Goal: Transaction & Acquisition: Obtain resource

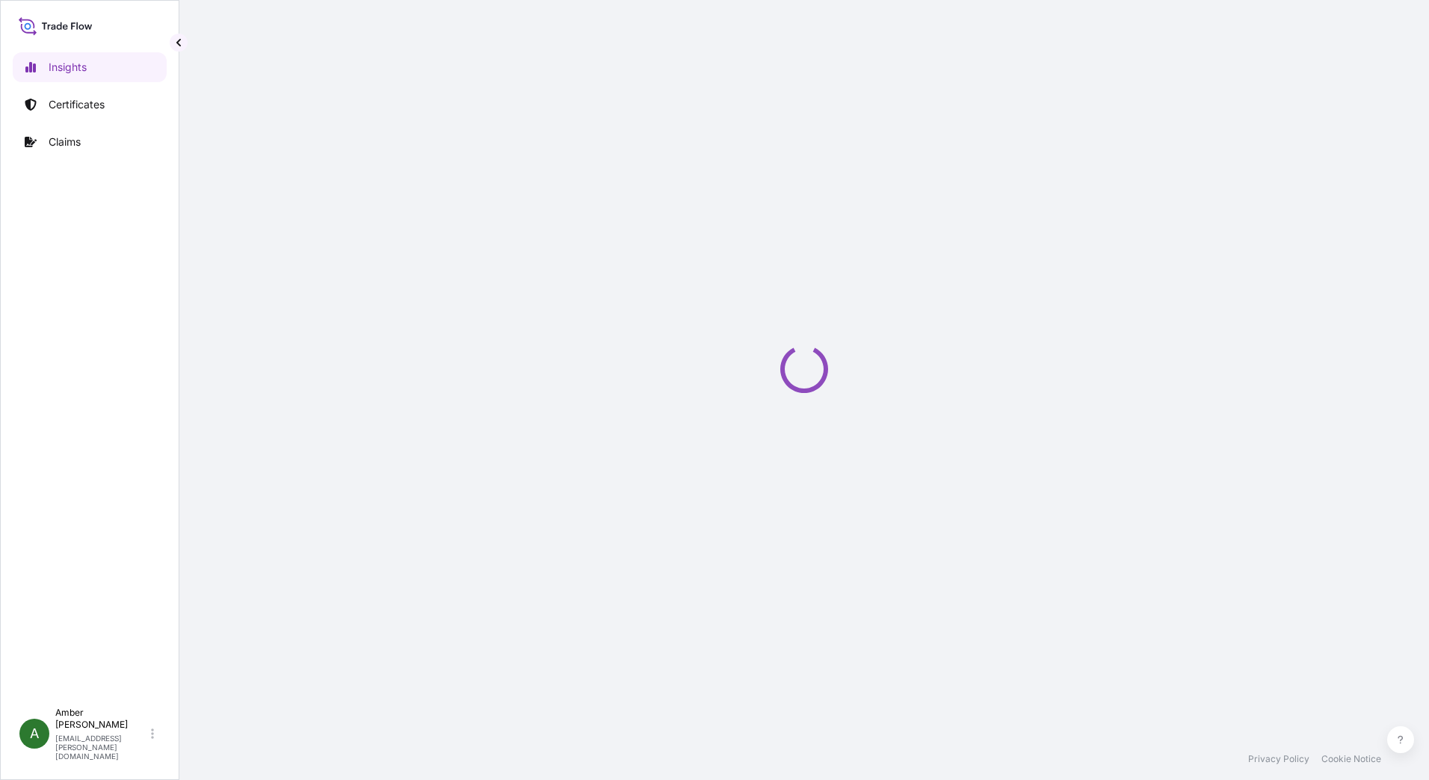
select select "2025"
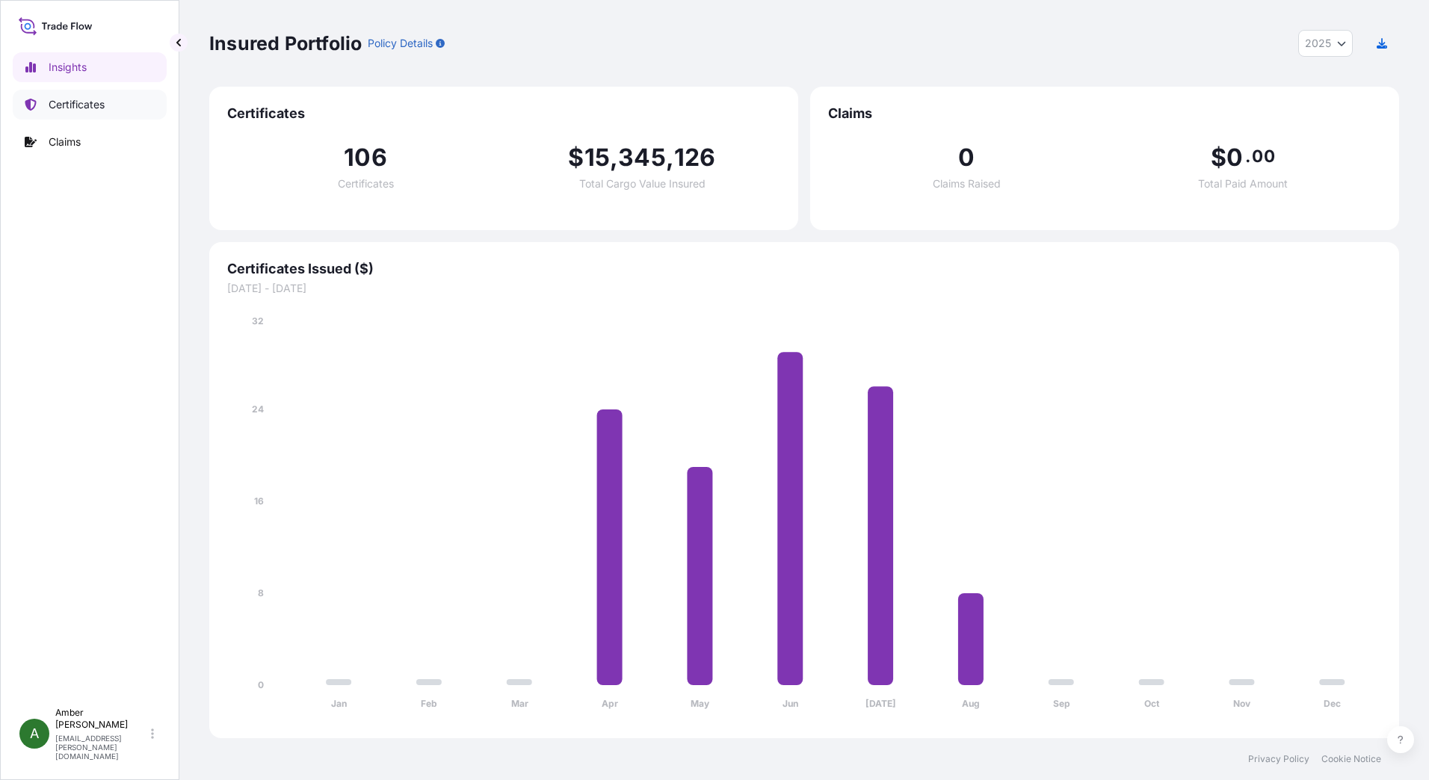
click at [64, 102] on p "Certificates" at bounding box center [77, 104] width 56 height 15
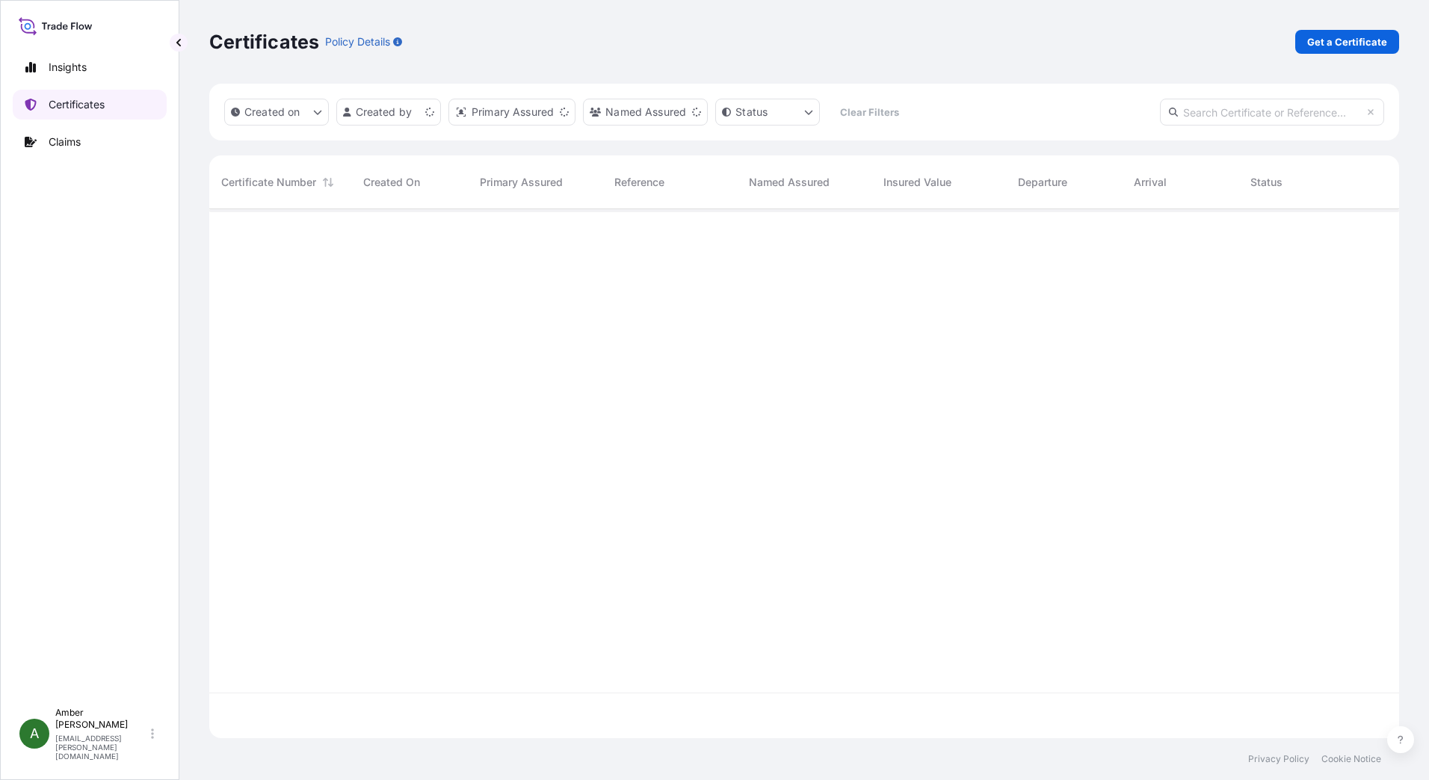
scroll to position [526, 1179]
click at [1373, 36] on p "Get a Certificate" at bounding box center [1347, 41] width 80 height 15
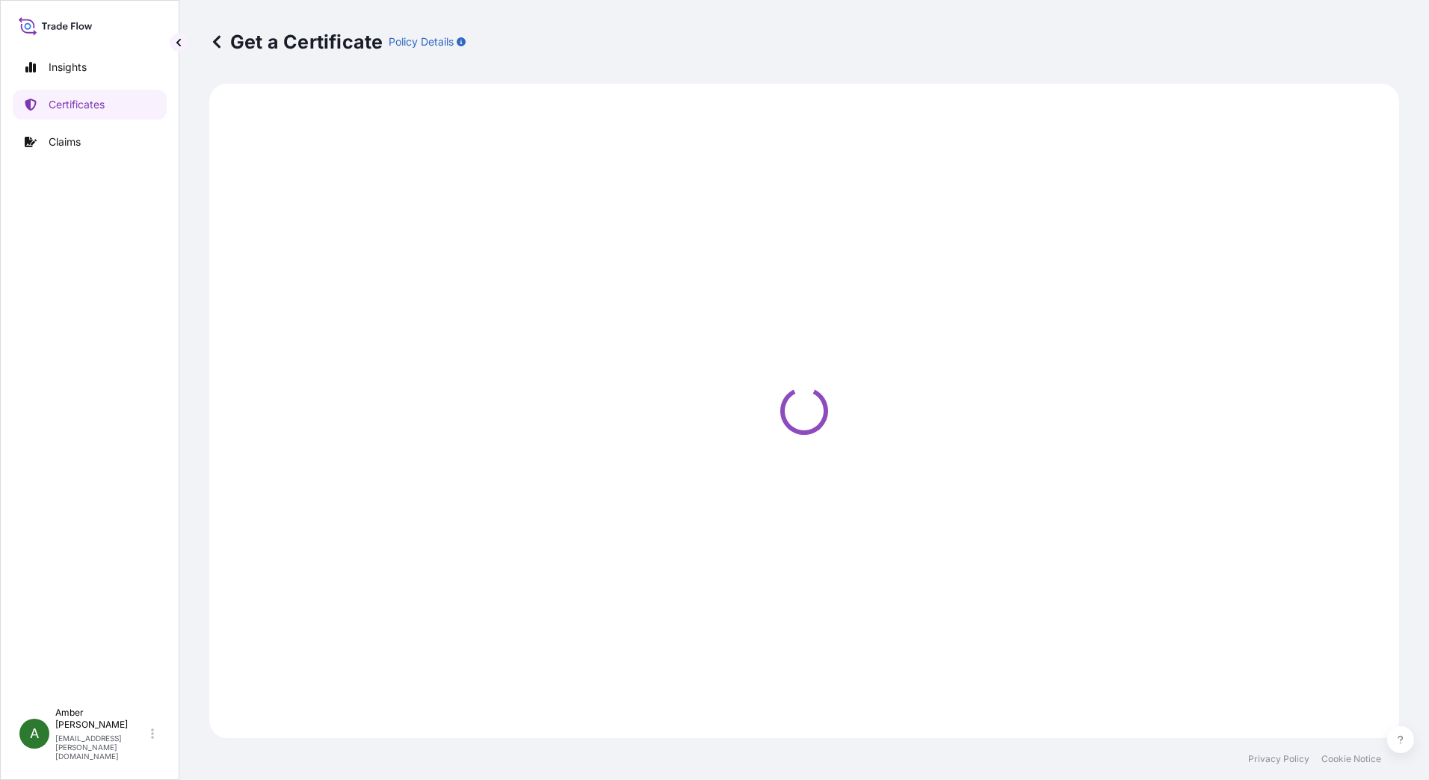
select select "Ocean Vessel"
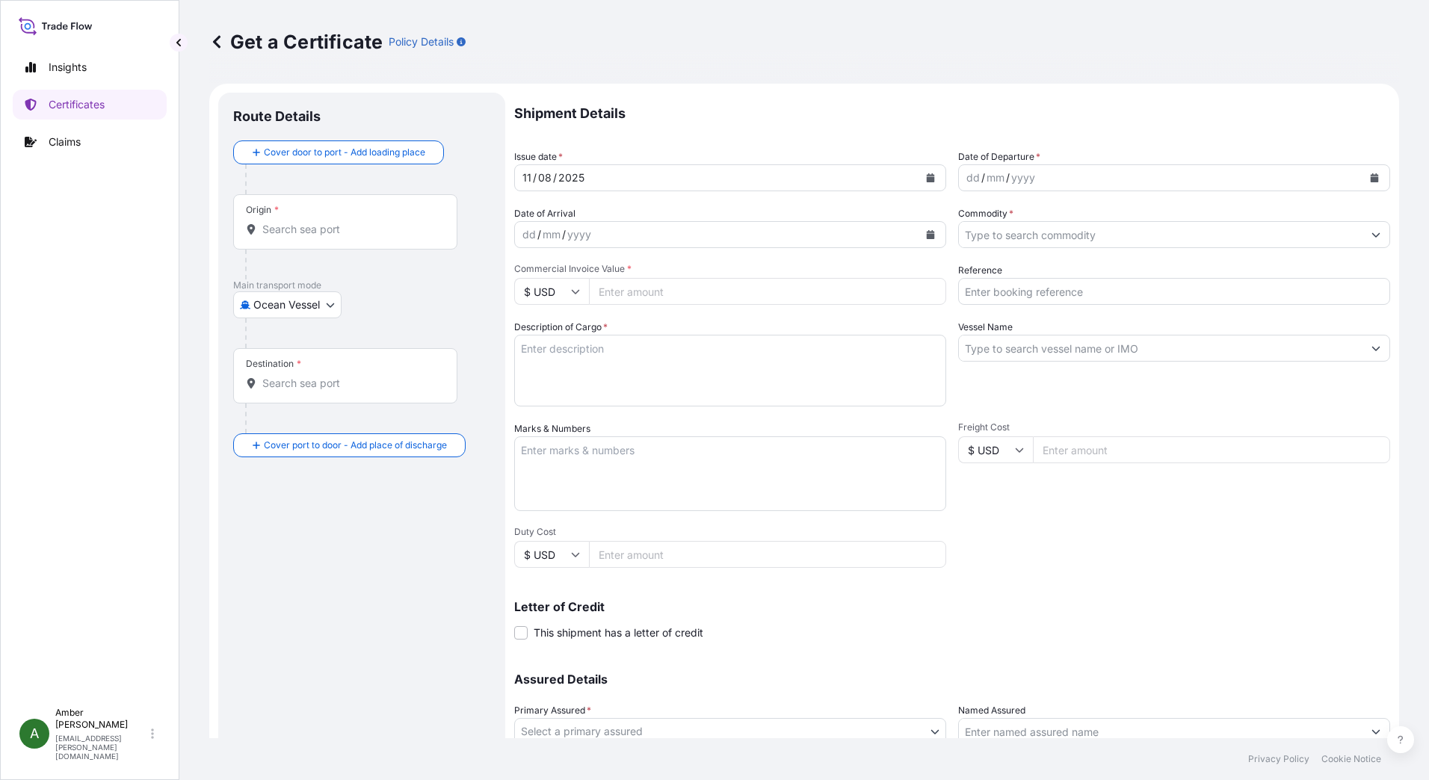
click at [1371, 179] on icon "Calendar" at bounding box center [1375, 177] width 8 height 9
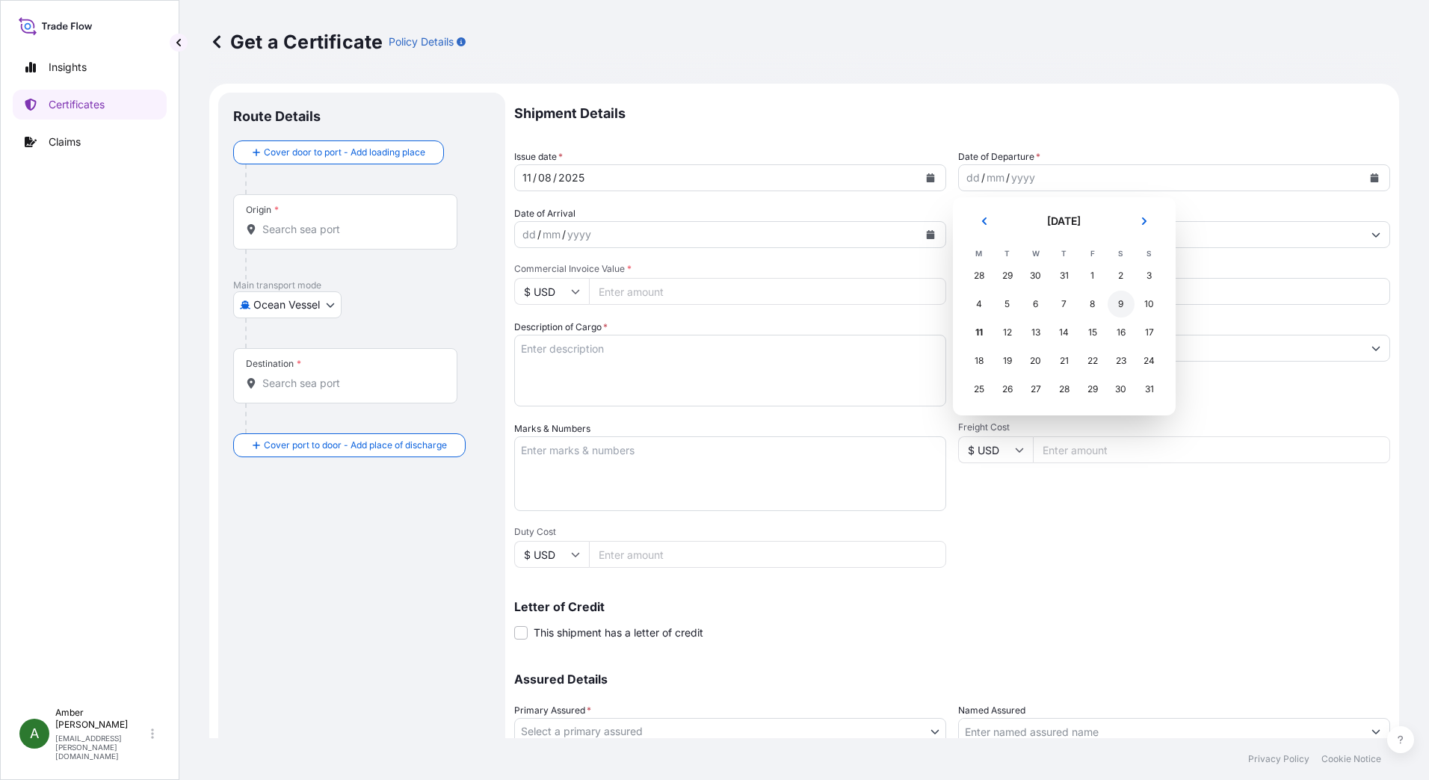
click at [1125, 304] on div "9" at bounding box center [1121, 304] width 27 height 27
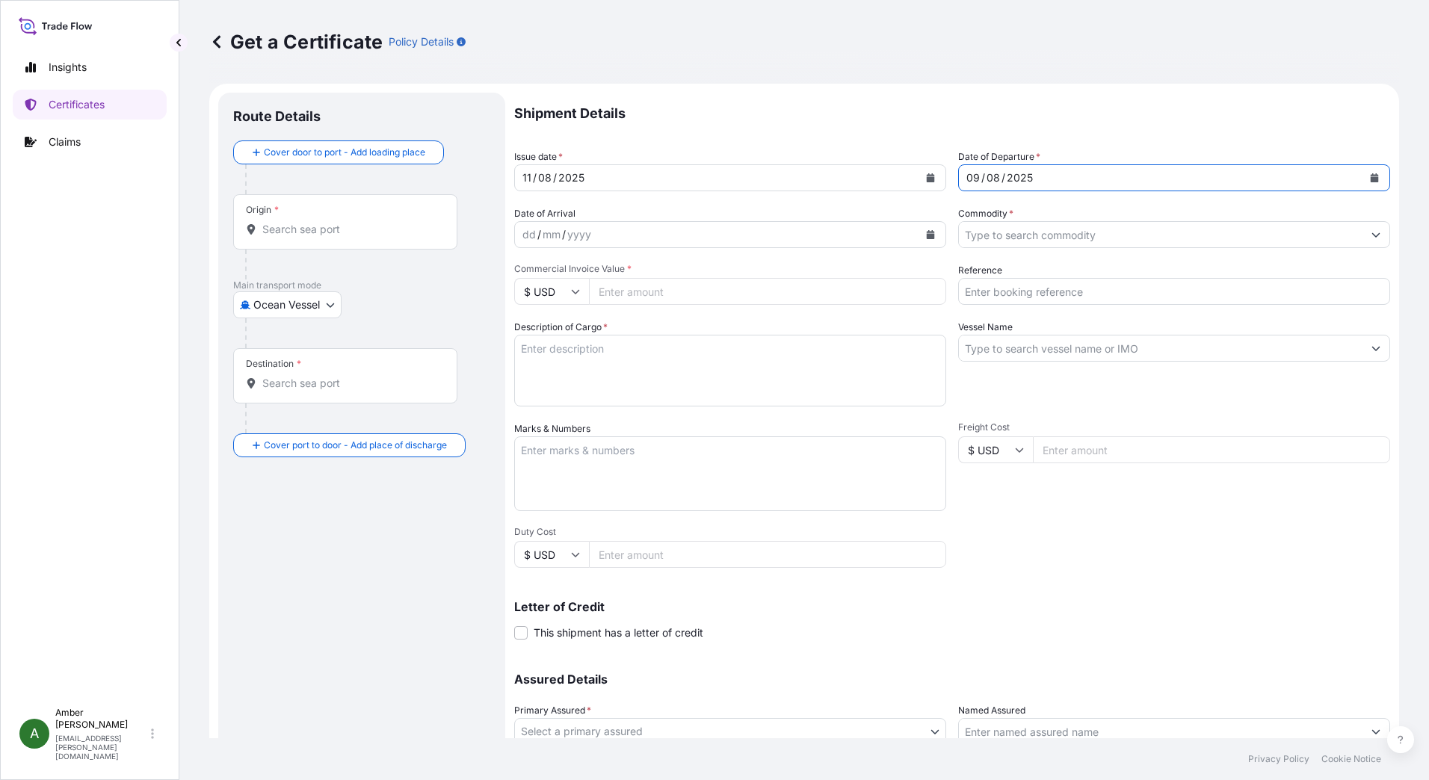
click at [927, 234] on icon "Calendar" at bounding box center [931, 234] width 8 height 9
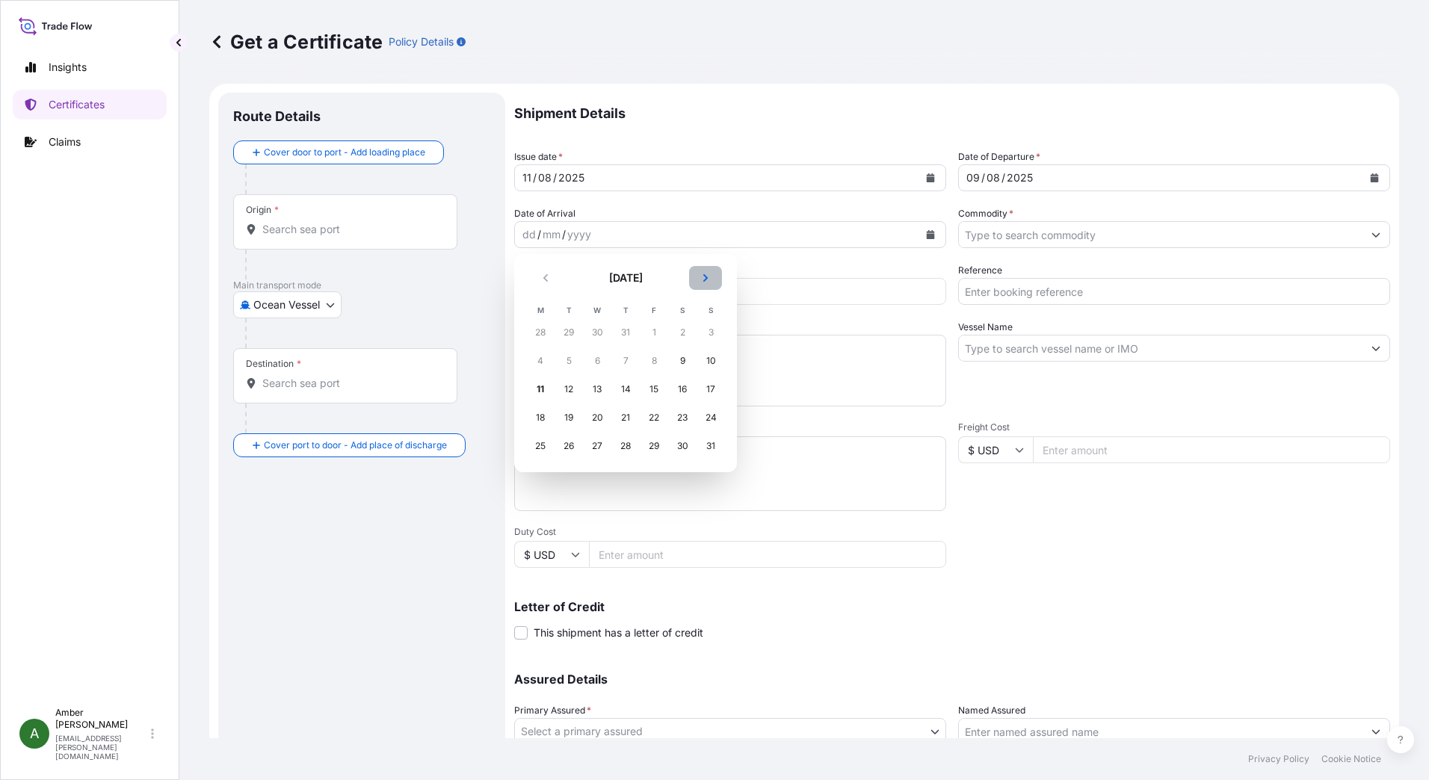
click at [706, 281] on icon "Next" at bounding box center [705, 278] width 9 height 9
click at [654, 334] on div "5" at bounding box center [653, 332] width 27 height 27
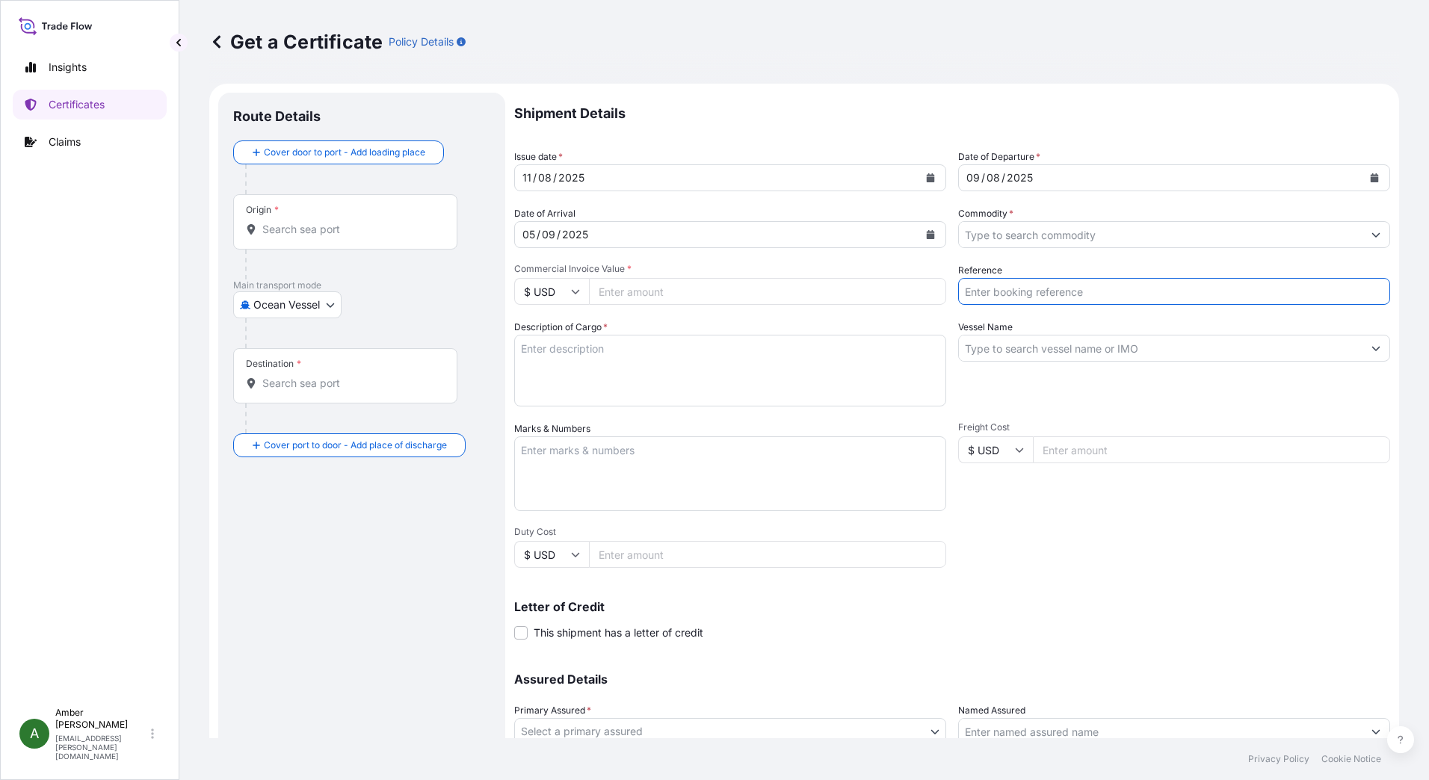
click at [1039, 291] on input "Reference" at bounding box center [1174, 291] width 432 height 27
paste input "RICFAZ118901"
type input "RICFAZ118901"
click at [1047, 231] on input "Commodity *" at bounding box center [1161, 234] width 404 height 27
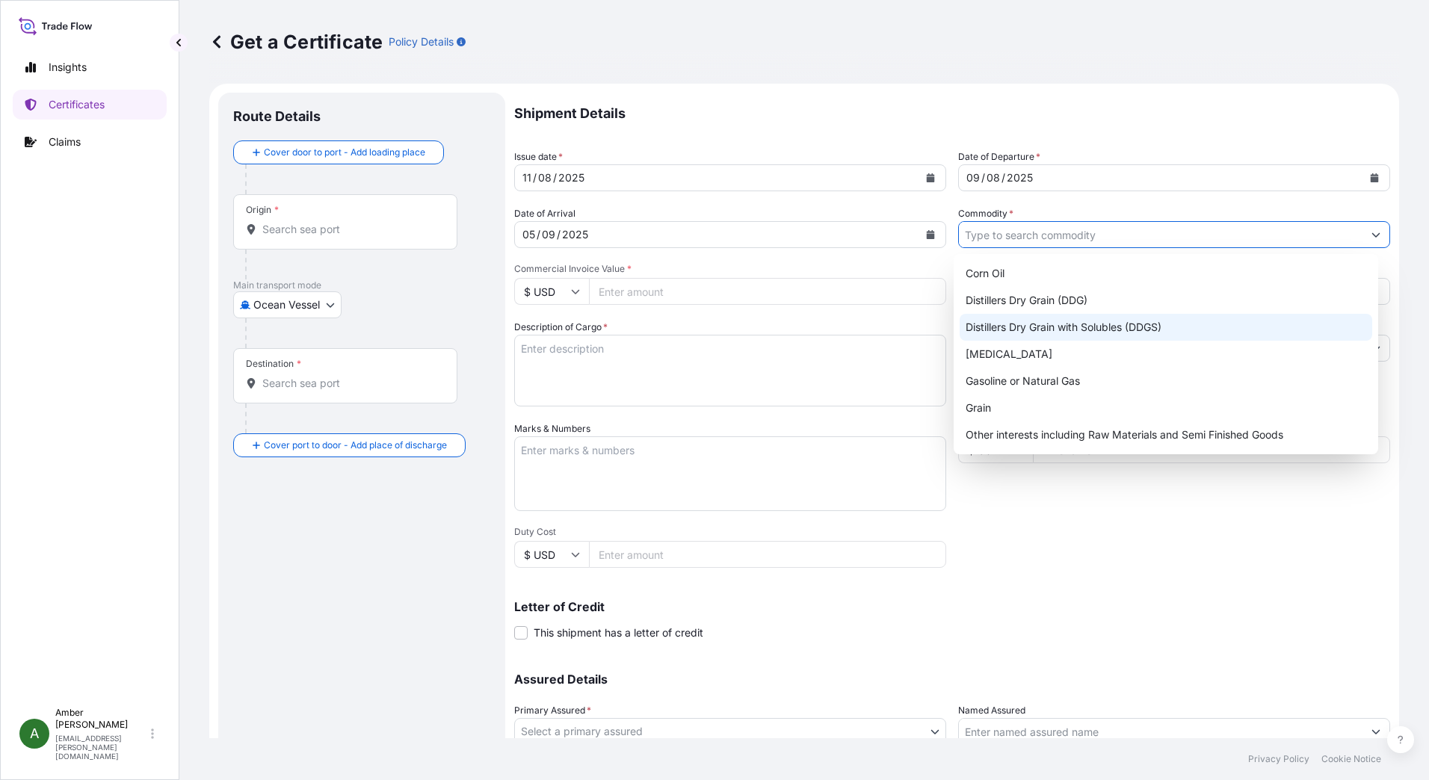
click at [1074, 327] on div "Distillers Dry Grain with Solubles (DDGS)" at bounding box center [1166, 327] width 413 height 27
type input "Distillers Dry Grain with Solubles (DDGS)"
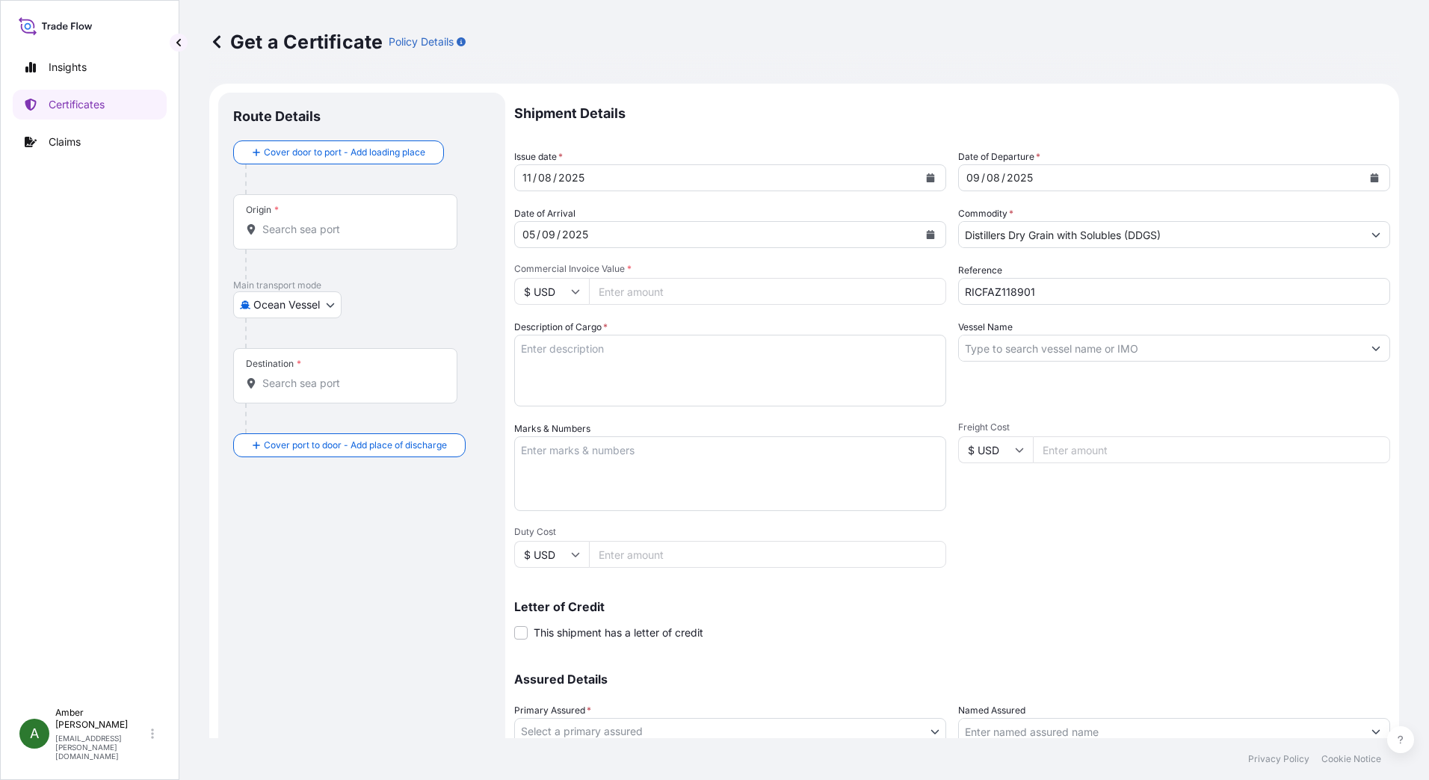
click at [647, 291] on input "Commercial Invoice Value *" at bounding box center [767, 291] width 357 height 27
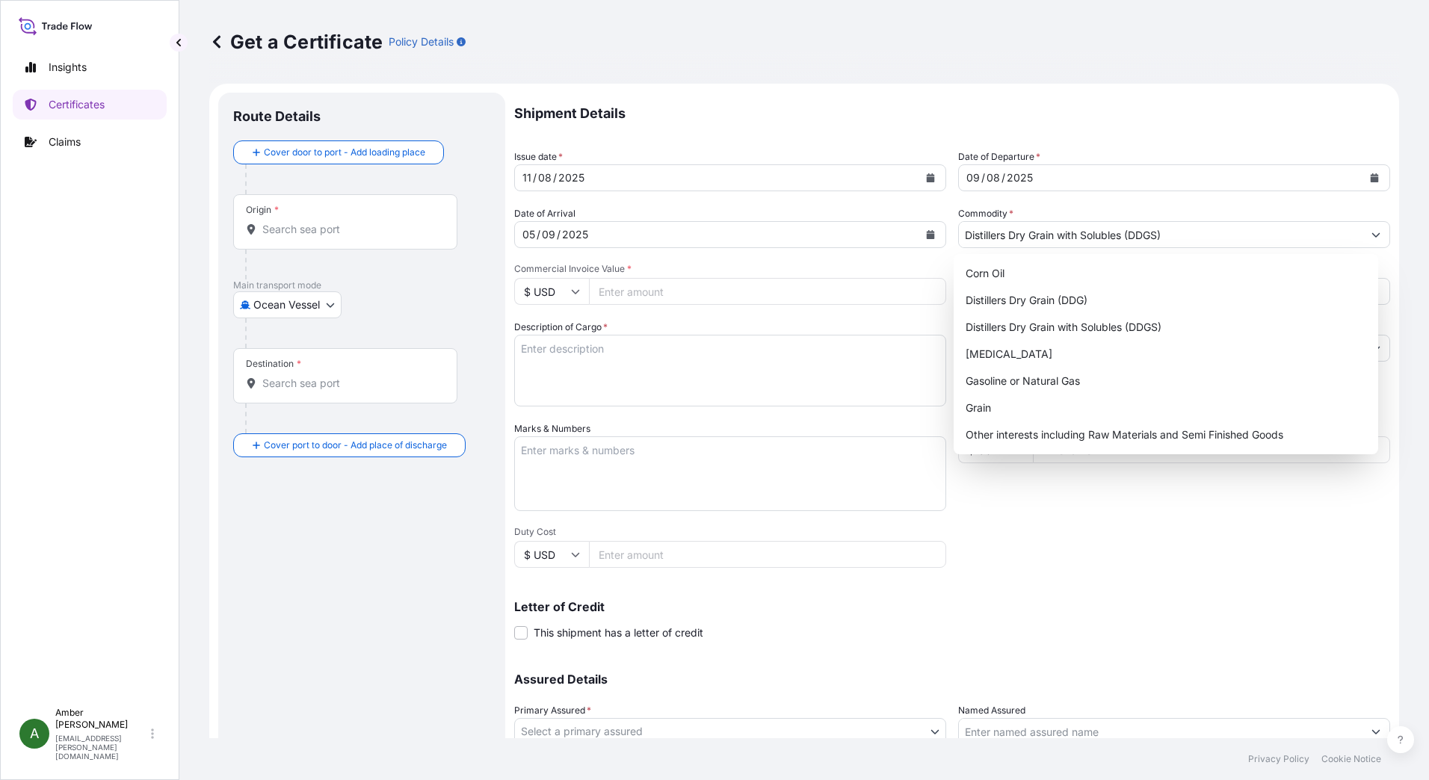
paste input "127850.26"
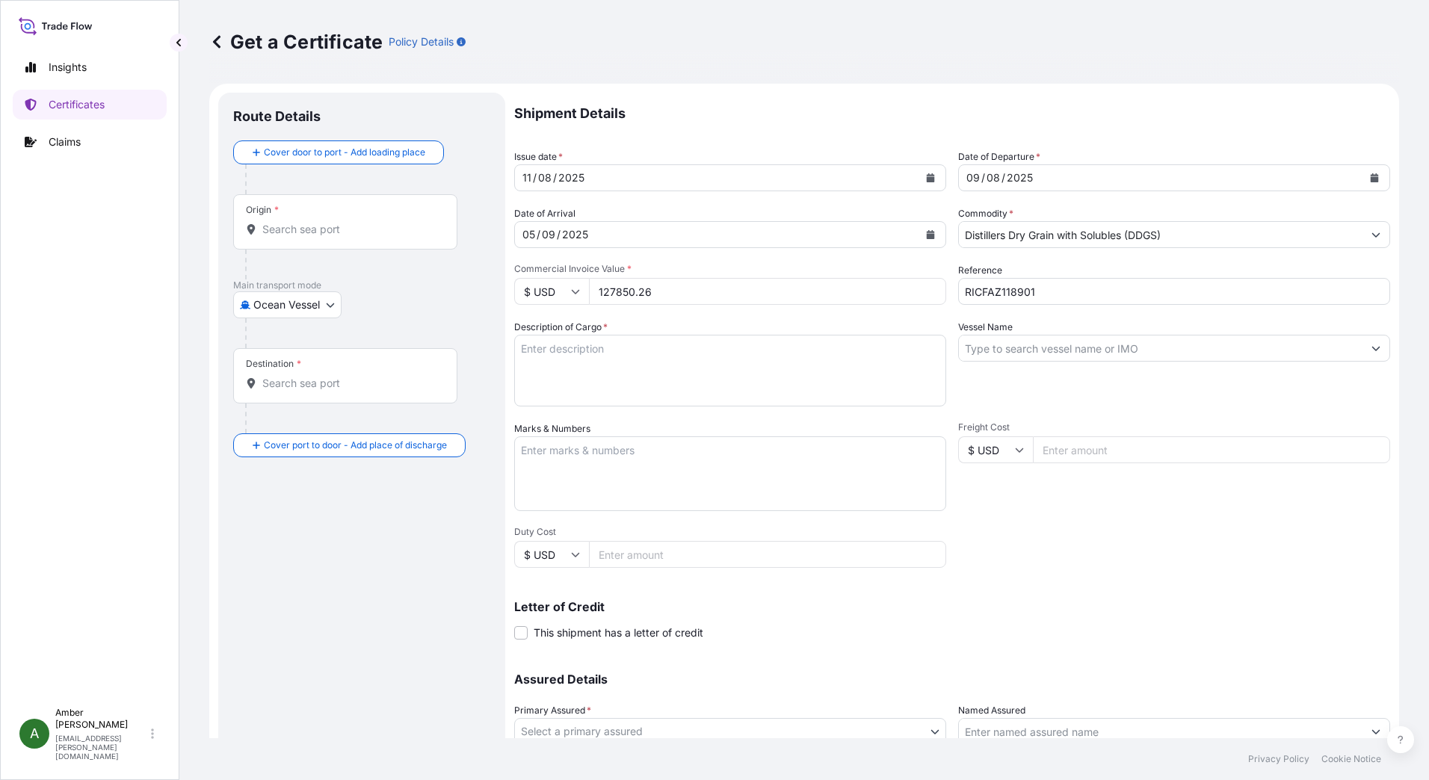
type input "127850.26"
click at [1184, 596] on div "Letter of Credit This shipment has a letter of credit Letter of credit * Letter…" at bounding box center [952, 612] width 876 height 58
click at [1049, 354] on input "Vessel Name" at bounding box center [1161, 348] width 404 height 27
paste input "OOCL [GEOGRAPHIC_DATA] 170E"
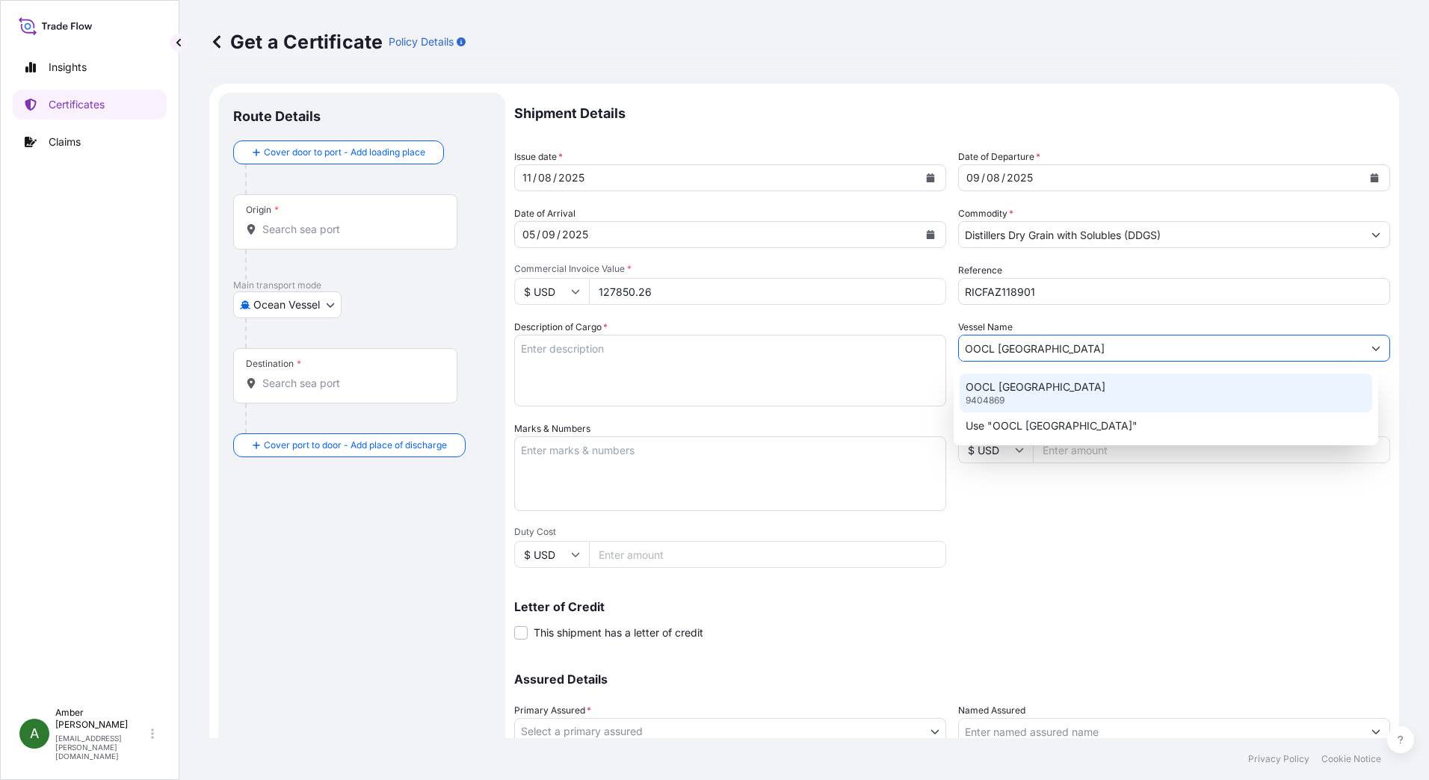
click at [1012, 386] on p "OOCL [GEOGRAPHIC_DATA]" at bounding box center [1036, 387] width 140 height 15
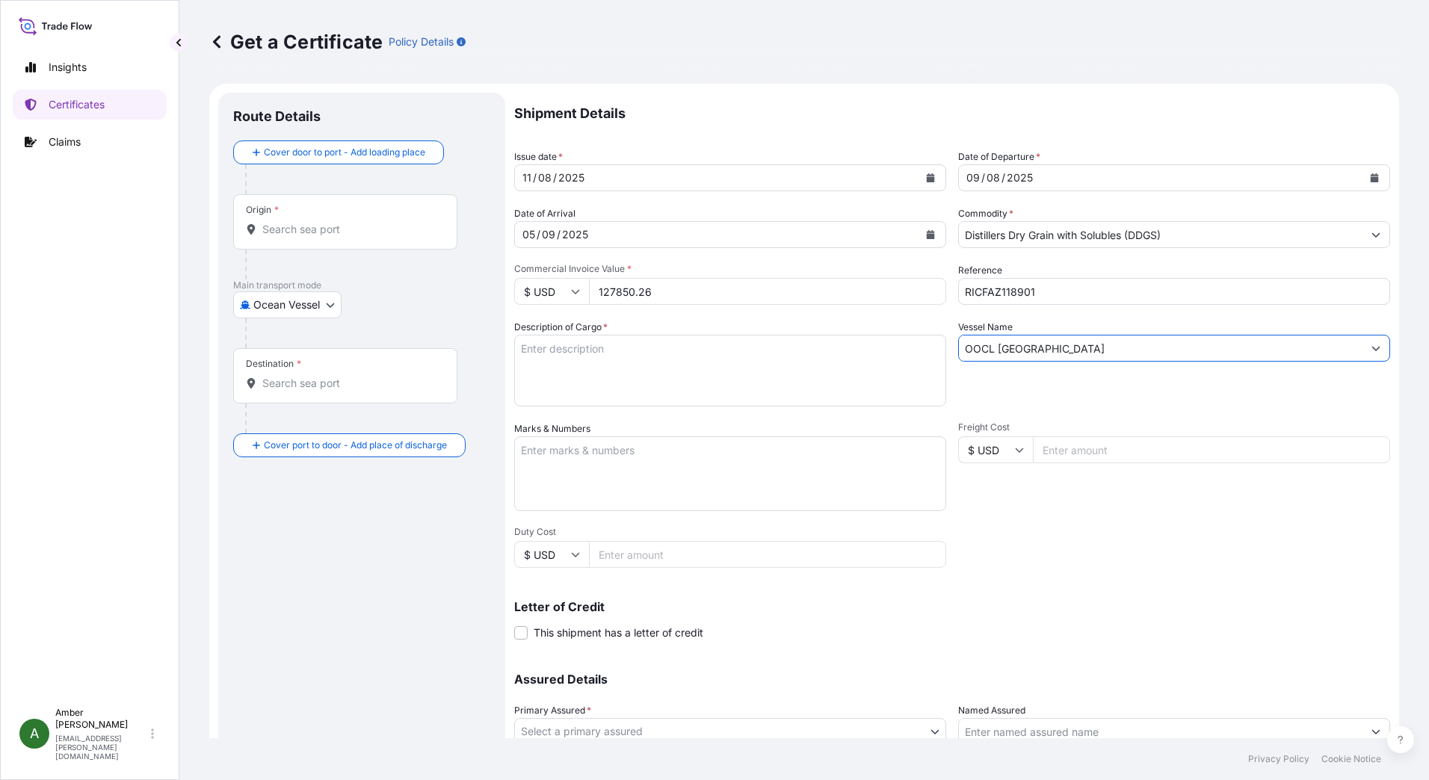
type input "OOCL [GEOGRAPHIC_DATA]"
click at [630, 348] on textarea "Description of Cargo *" at bounding box center [730, 371] width 432 height 72
paste textarea "DISTILLERS DRIED GRAINS WITH SOLUBLES TOTAL WEIGHT (MTS): 563.217 FREIGHT PREPA…"
click at [569, 393] on textarea "DISTILLERS DRIED GRAINS WITH SOLUBLES TOTAL WEIGHT (MTS): 563.217 FREIGHT PREPA…" at bounding box center [730, 371] width 432 height 72
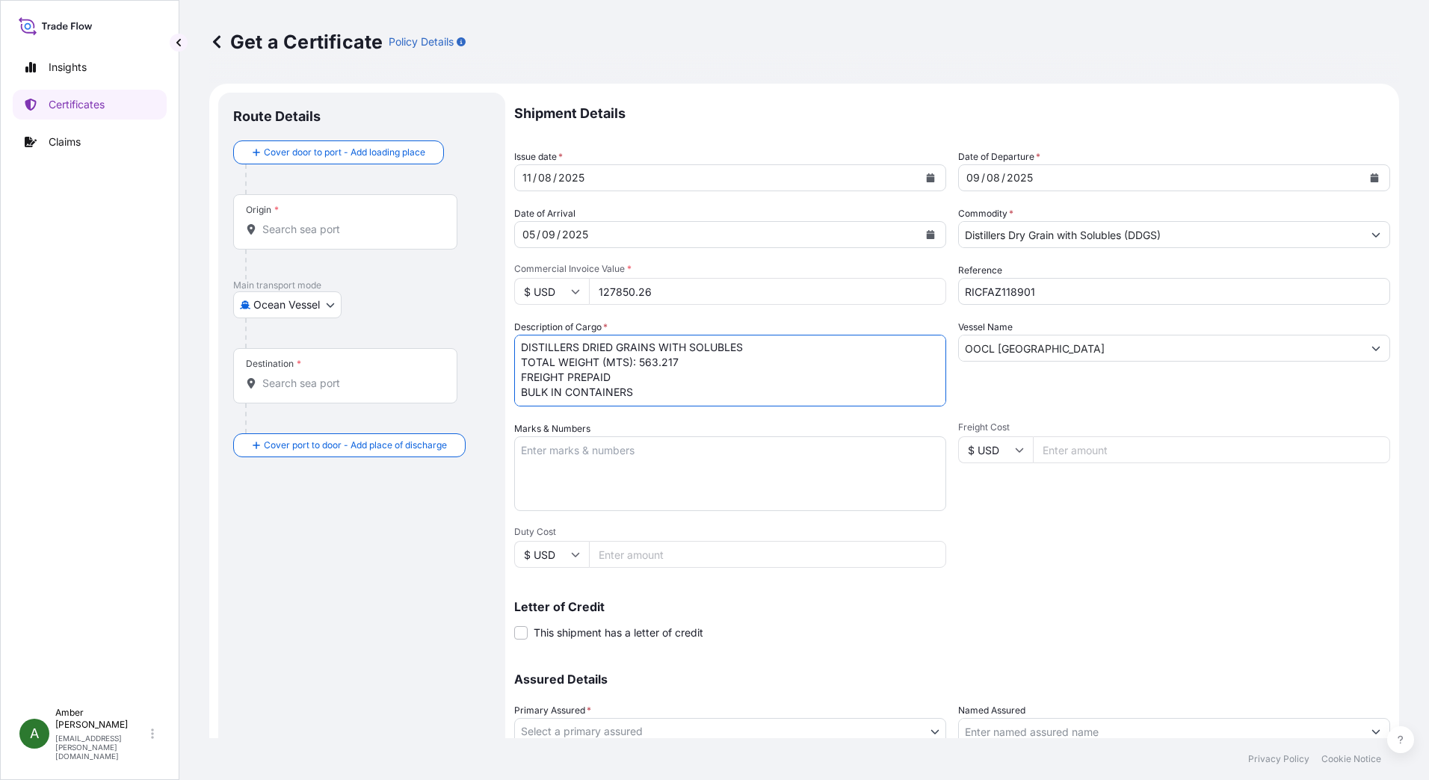
paste textarea "X20250722441574"
type textarea "DISTILLERS DRIED GRAINS WITH SOLUBLES TOTAL WEIGHT (MTS): 563.217 FREIGHT PREPA…"
click at [1140, 611] on p "Letter of Credit" at bounding box center [952, 607] width 876 height 12
click at [319, 233] on input "Origin *" at bounding box center [350, 229] width 176 height 15
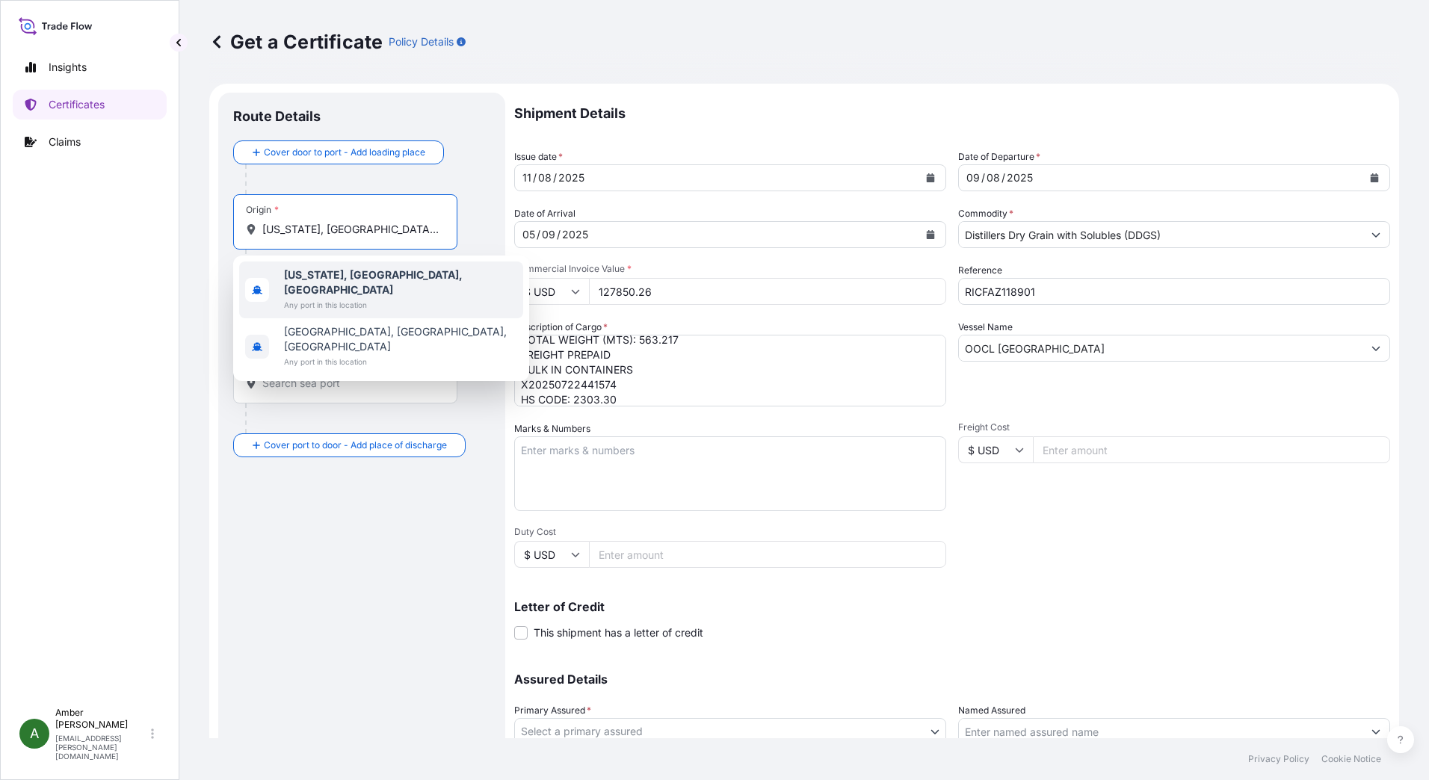
click at [324, 271] on b "[US_STATE], [GEOGRAPHIC_DATA], [GEOGRAPHIC_DATA]" at bounding box center [373, 282] width 179 height 28
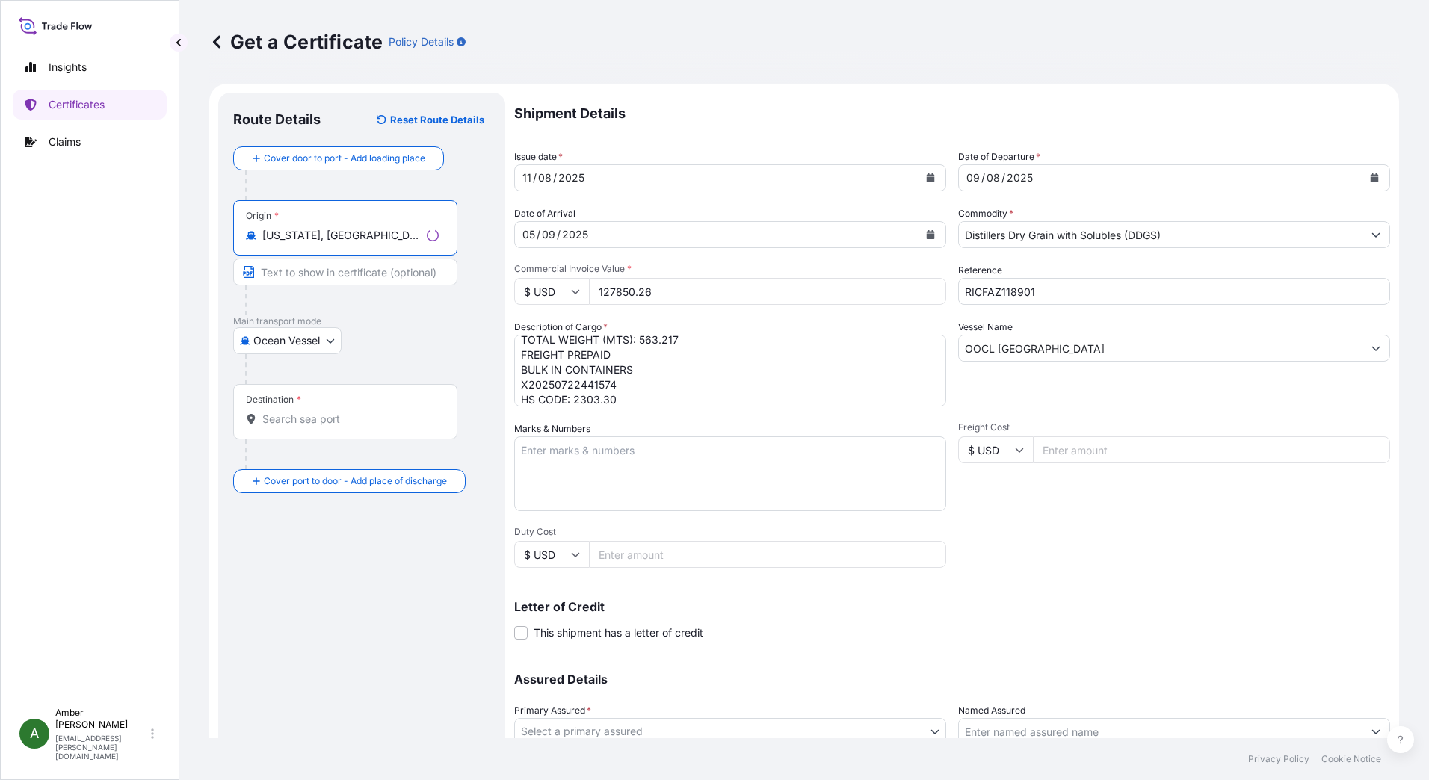
type input "[US_STATE], [GEOGRAPHIC_DATA], [GEOGRAPHIC_DATA]"
click at [312, 419] on input "Destination *" at bounding box center [350, 419] width 176 height 15
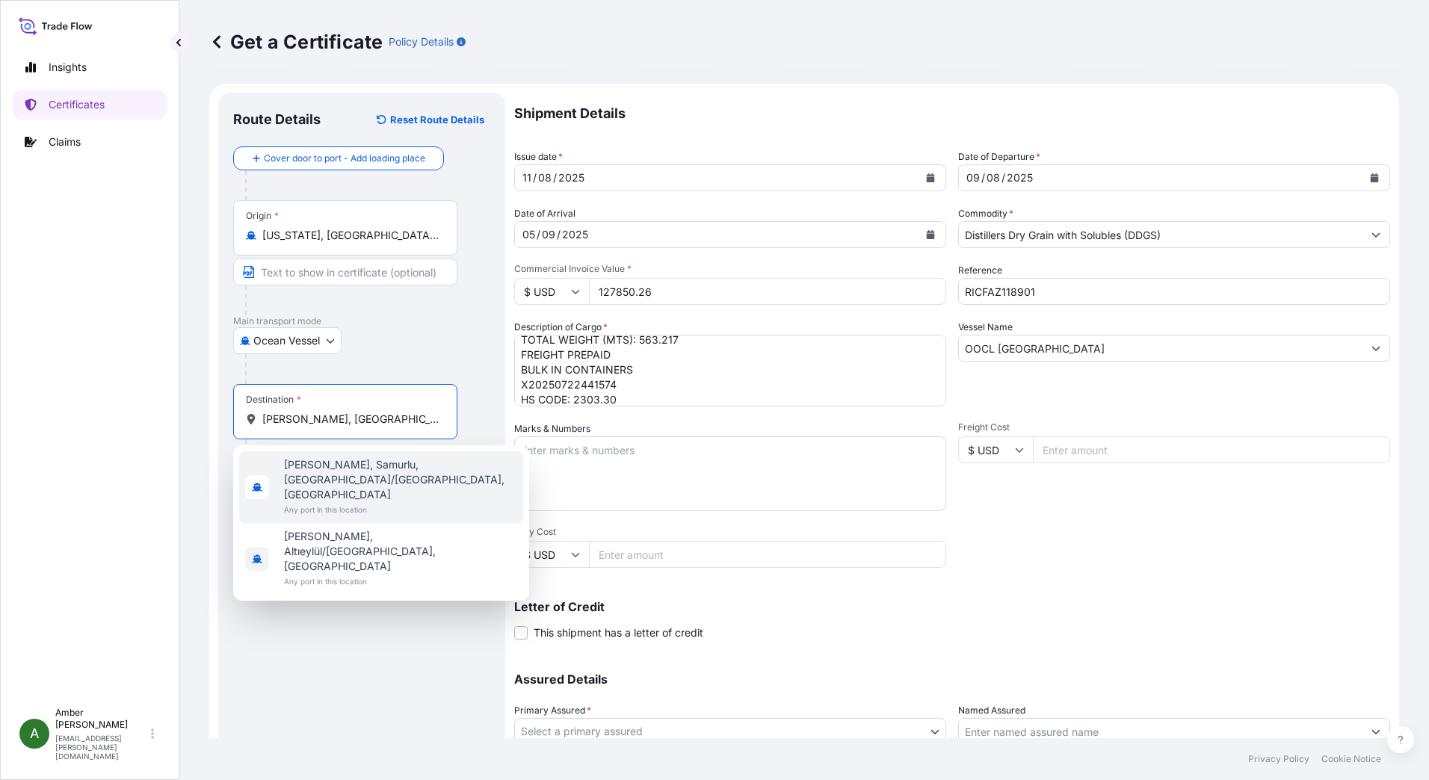
click at [315, 467] on span "[PERSON_NAME], Samurlu, [GEOGRAPHIC_DATA]/[GEOGRAPHIC_DATA], [GEOGRAPHIC_DATA]" at bounding box center [400, 479] width 233 height 45
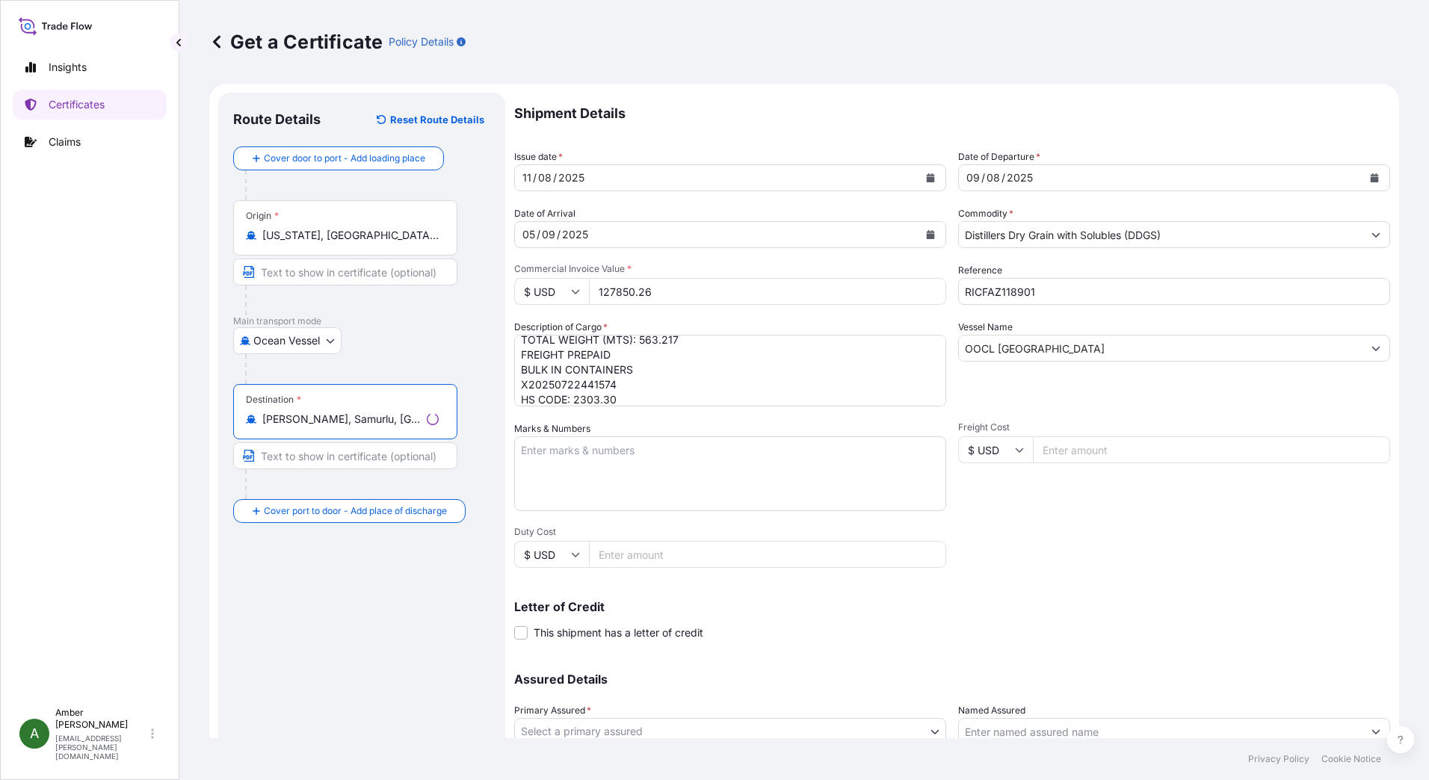
type input "[PERSON_NAME], Samurlu, [GEOGRAPHIC_DATA]/[GEOGRAPHIC_DATA], [GEOGRAPHIC_DATA]"
click at [1115, 554] on div "Shipment Details Issue date * [DATE] Date of Departure * [DATE] Date of Arrival…" at bounding box center [952, 449] width 876 height 712
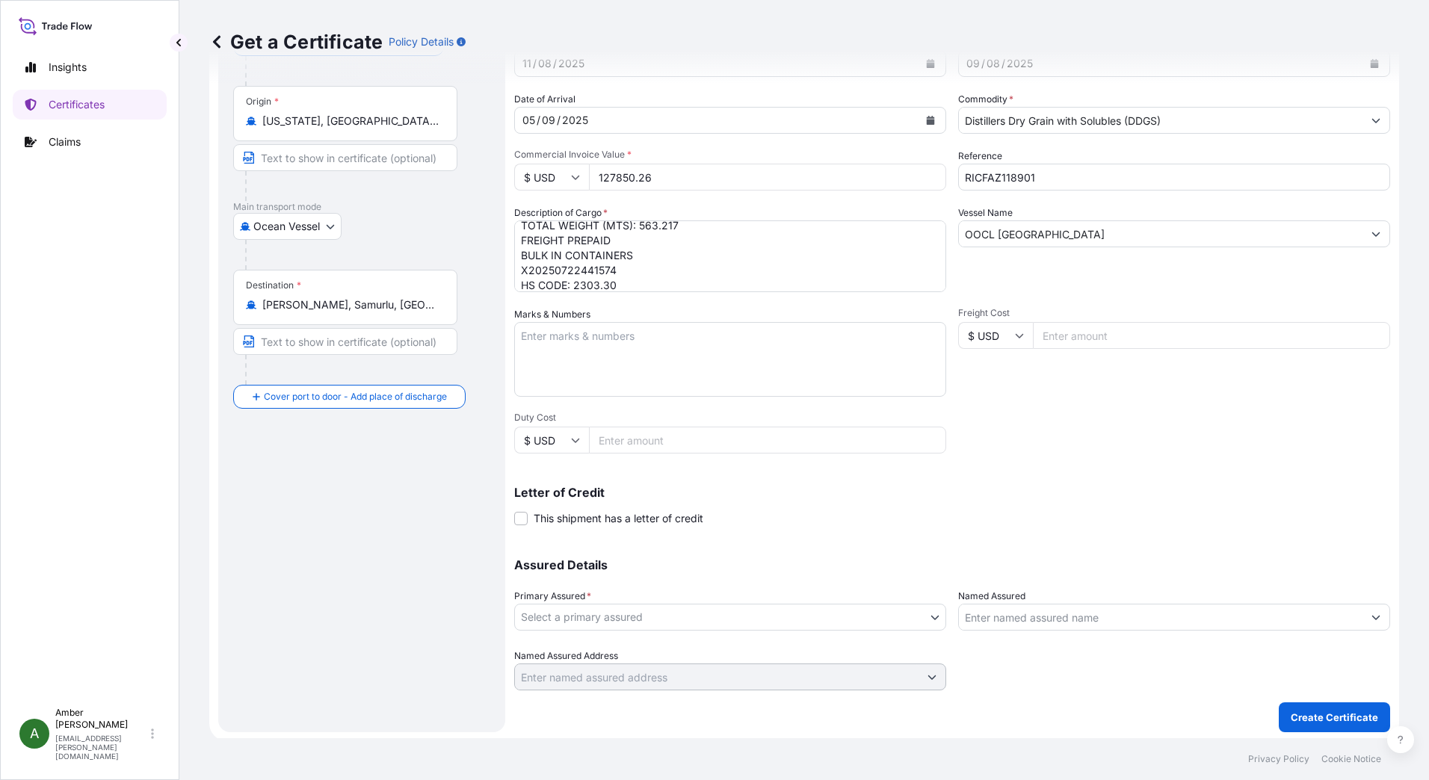
scroll to position [117, 0]
click at [668, 625] on body "2 options available. Insights Certificates Claims A [PERSON_NAME] [PERSON_NAME]…" at bounding box center [714, 390] width 1429 height 780
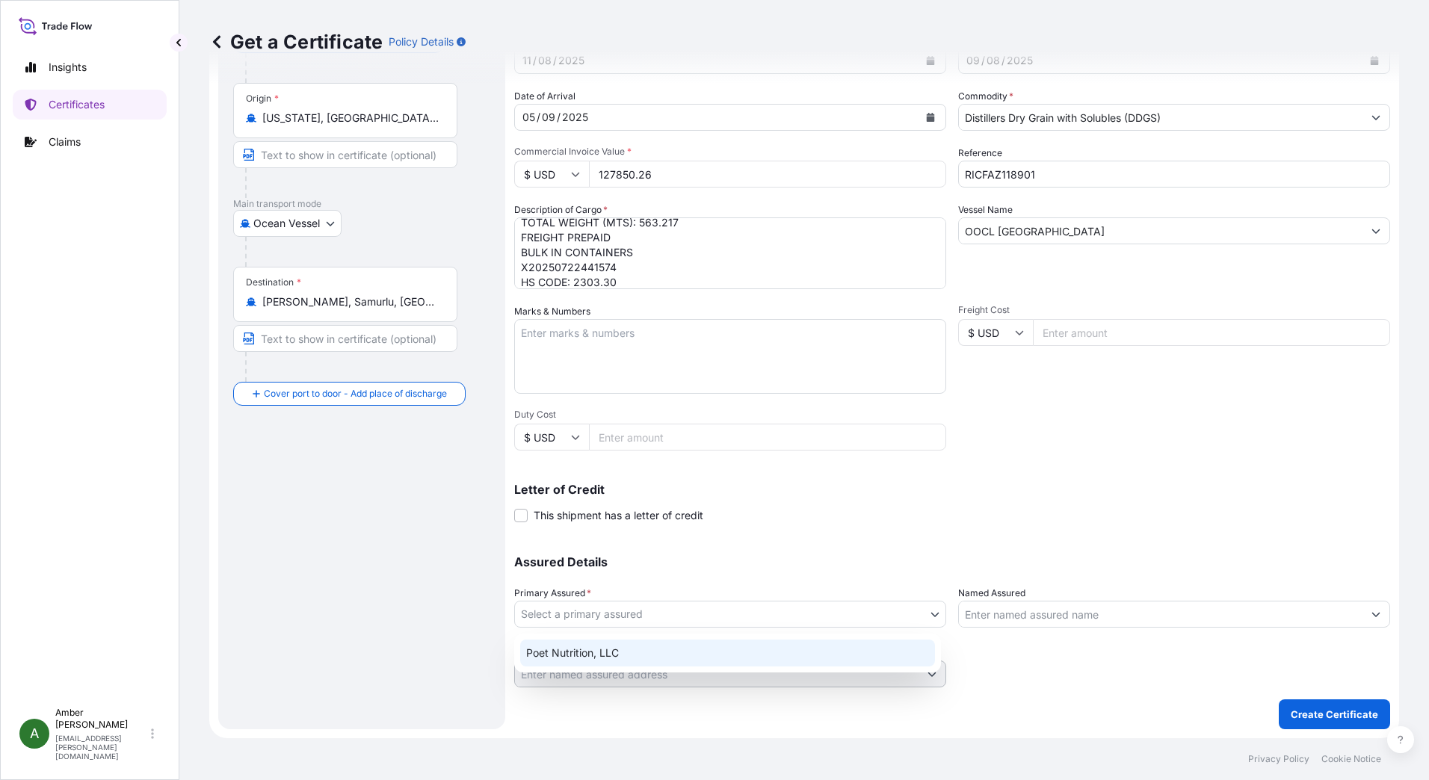
click at [638, 651] on div "Poet Nutrition, LLC" at bounding box center [727, 653] width 415 height 27
select select "31546"
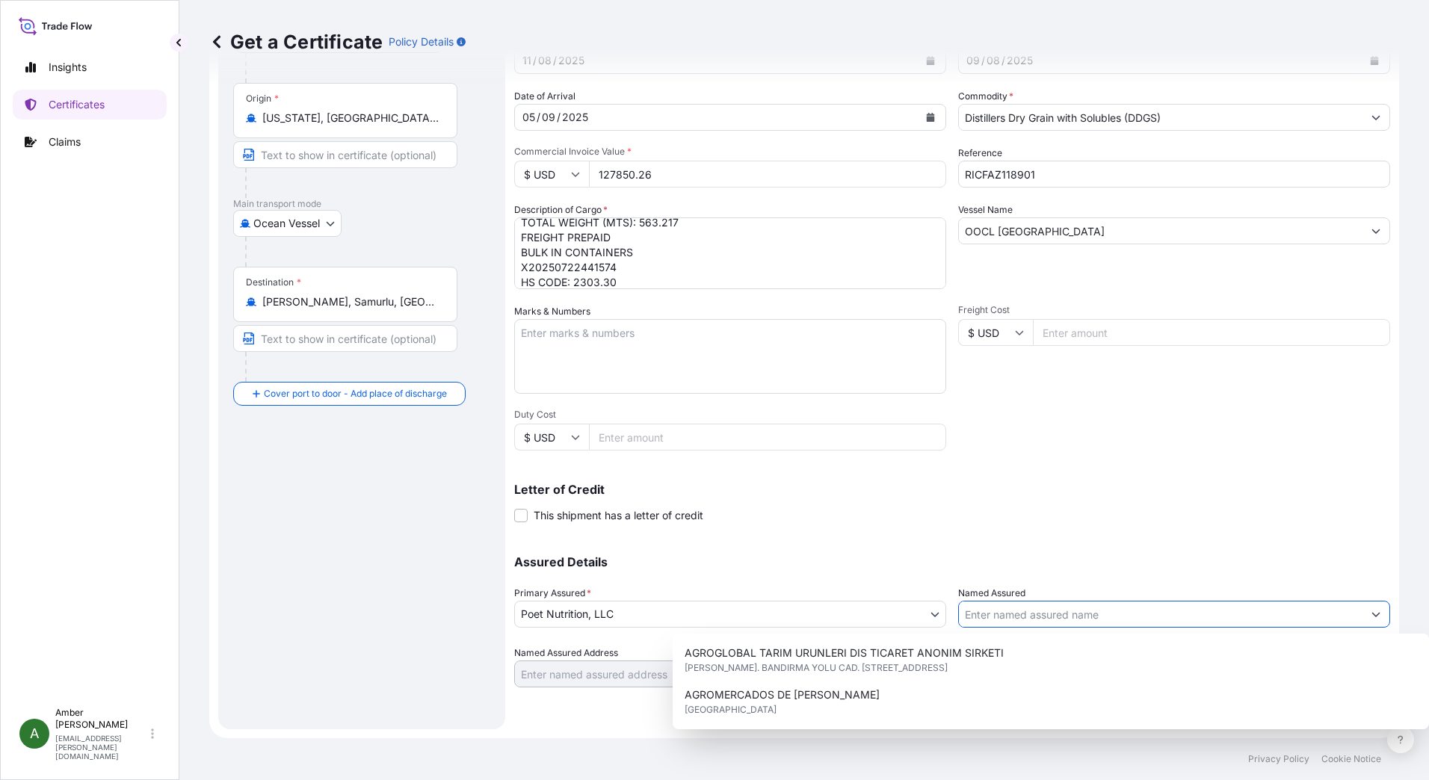
click at [1003, 617] on input "Named Assured" at bounding box center [1161, 614] width 404 height 27
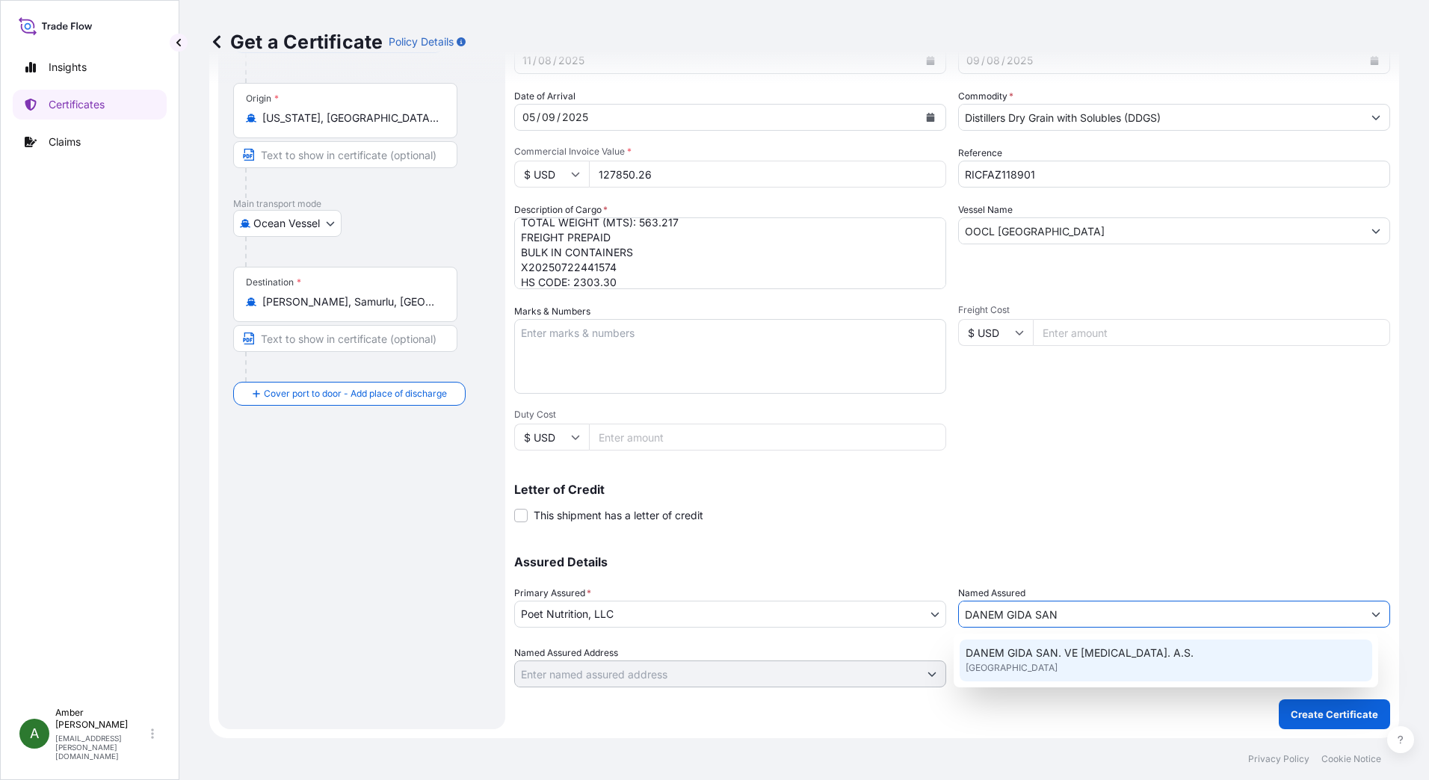
click at [1028, 656] on span "DANEM GIDA SAN. VE [MEDICAL_DATA]. A.S." at bounding box center [1080, 653] width 228 height 15
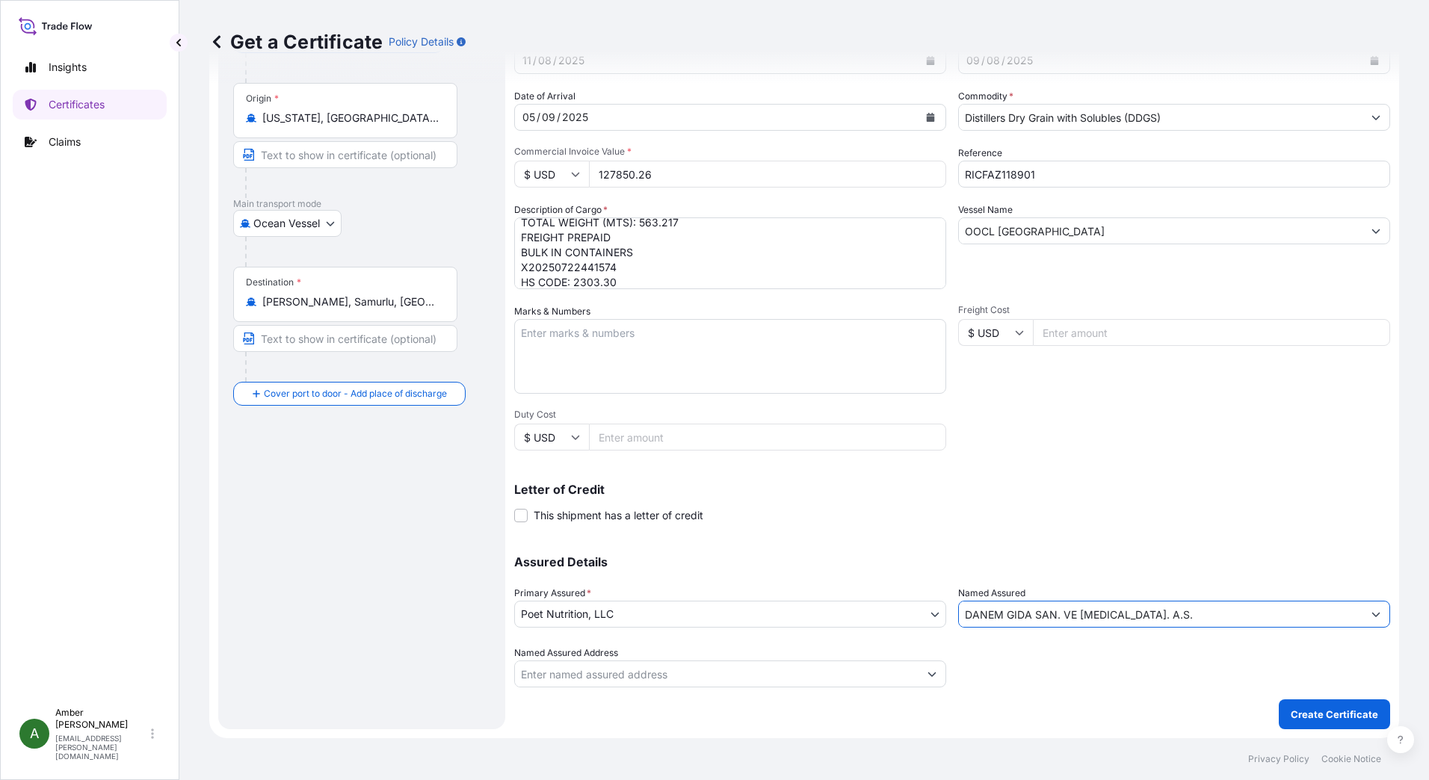
type input "DANEM GIDA SAN. VE [MEDICAL_DATA]. A.S."
click at [1028, 656] on div at bounding box center [1174, 667] width 432 height 42
click at [818, 671] on input "Named Assured Address" at bounding box center [717, 674] width 404 height 27
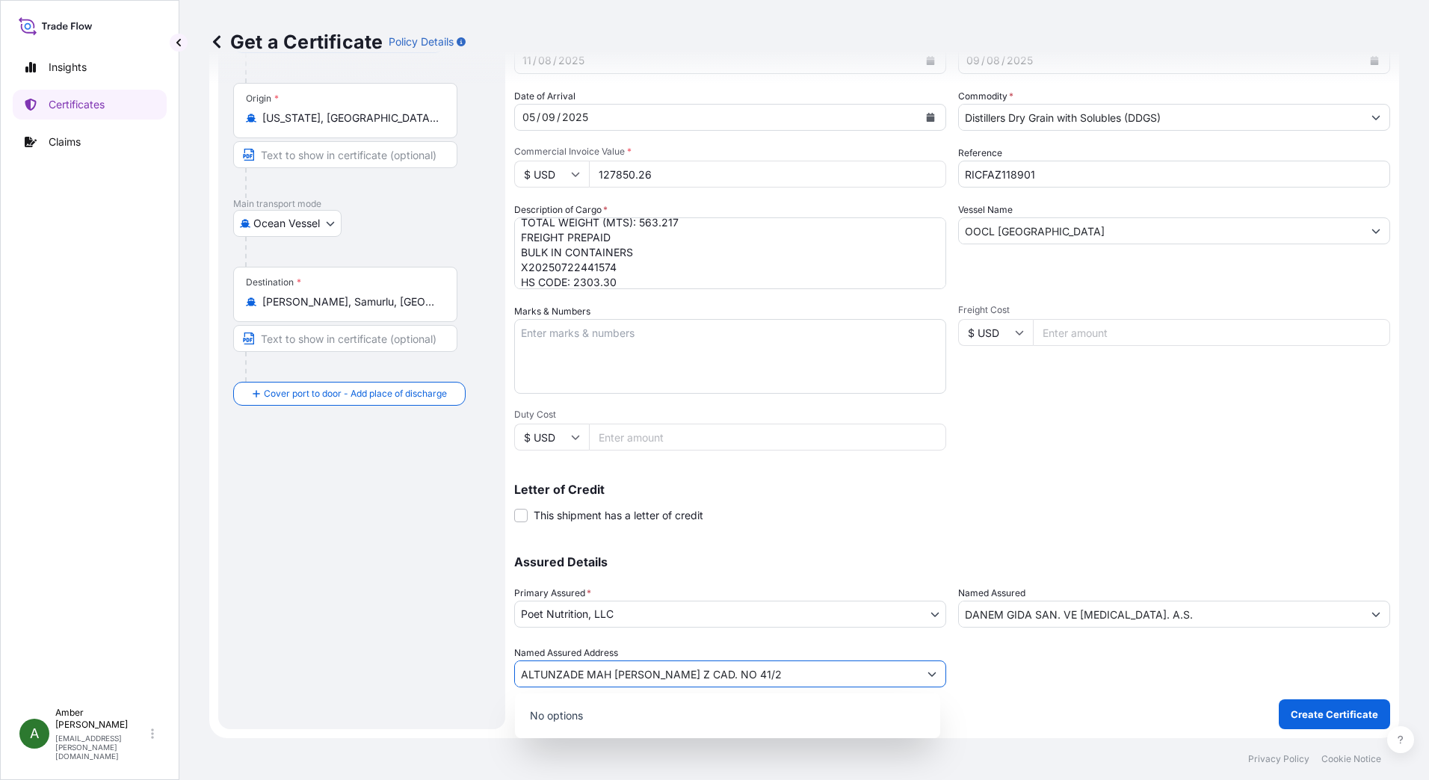
type input "ALTUNZADE MAH [PERSON_NAME] Z CAD. NO 41/2"
click at [1037, 683] on div at bounding box center [1174, 667] width 432 height 42
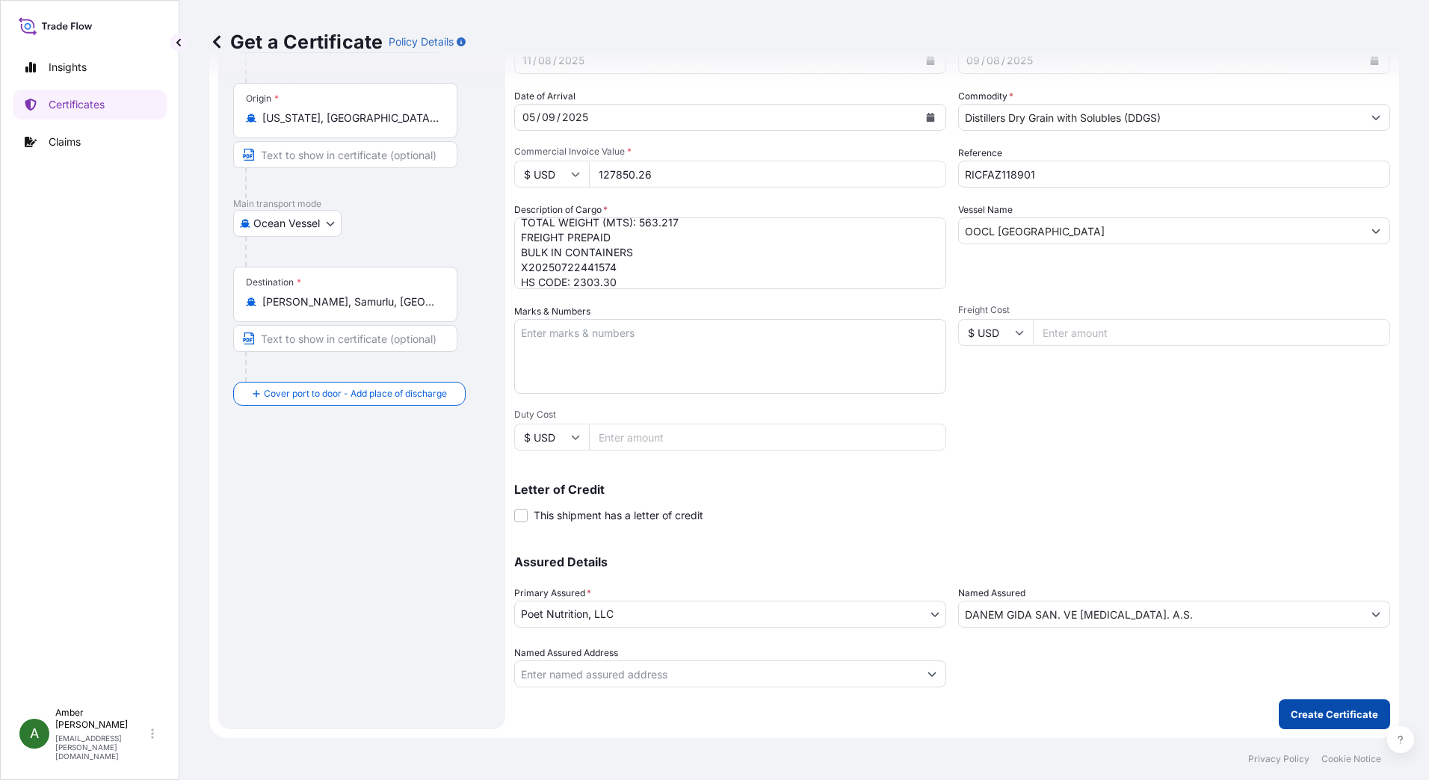
click at [1319, 707] on button "Create Certificate" at bounding box center [1334, 715] width 111 height 30
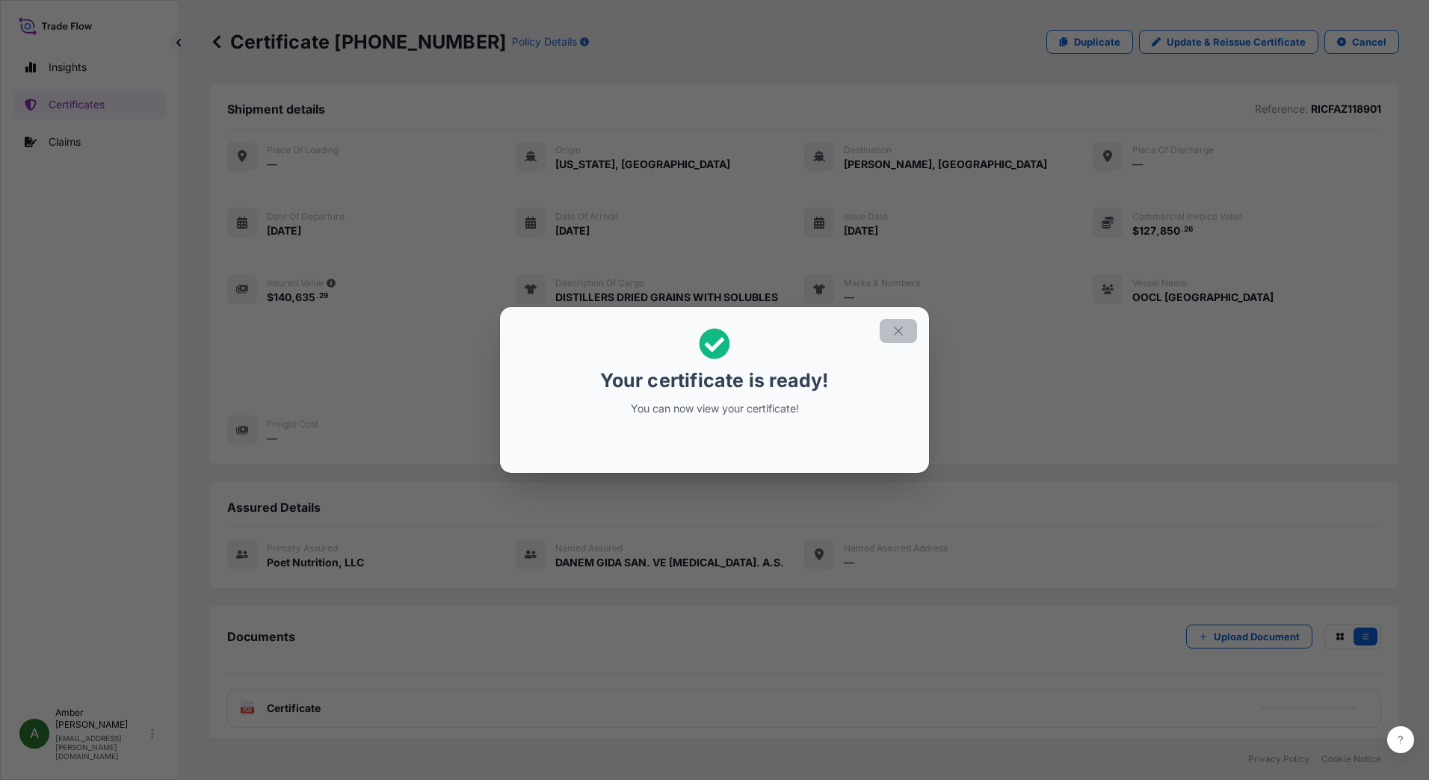
click at [895, 333] on icon "button" at bounding box center [898, 330] width 13 height 13
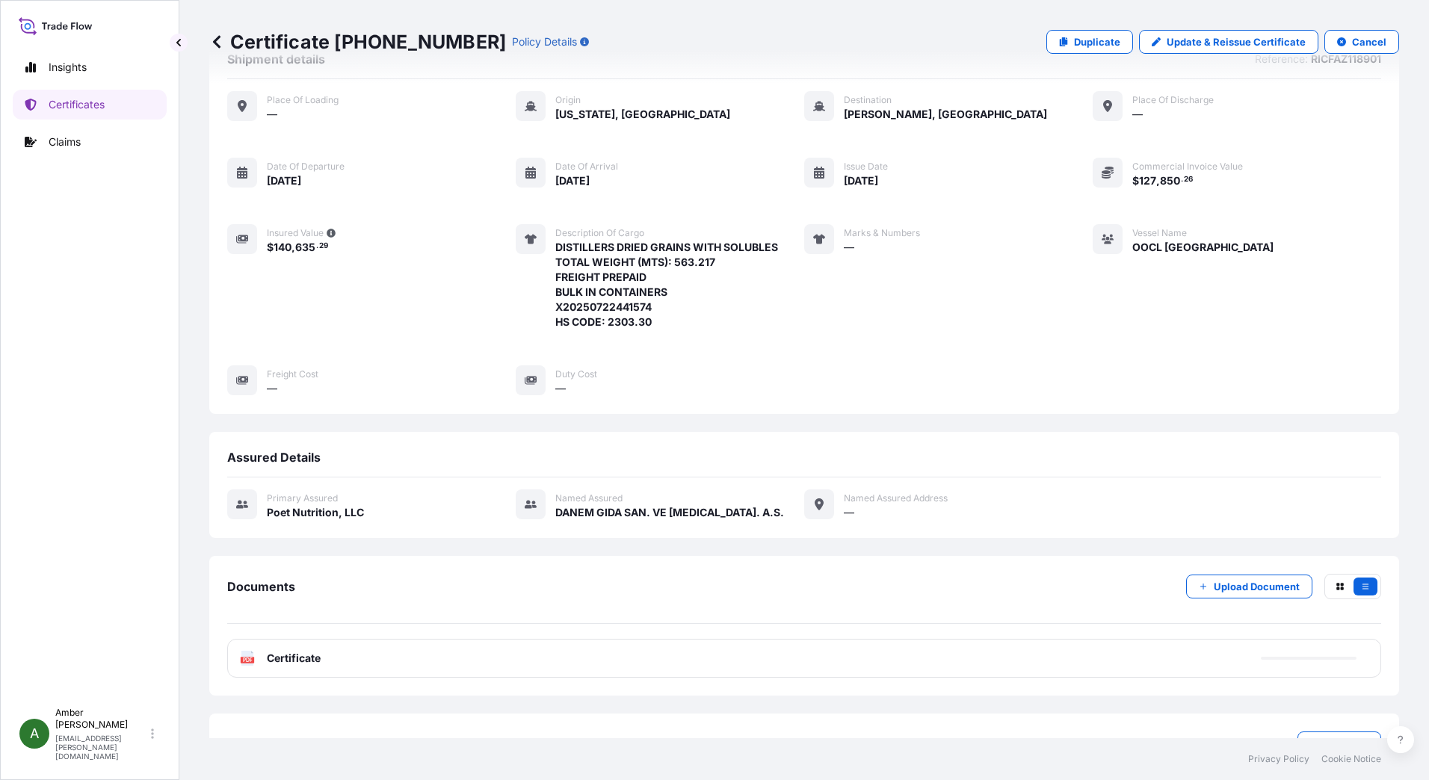
scroll to position [101, 0]
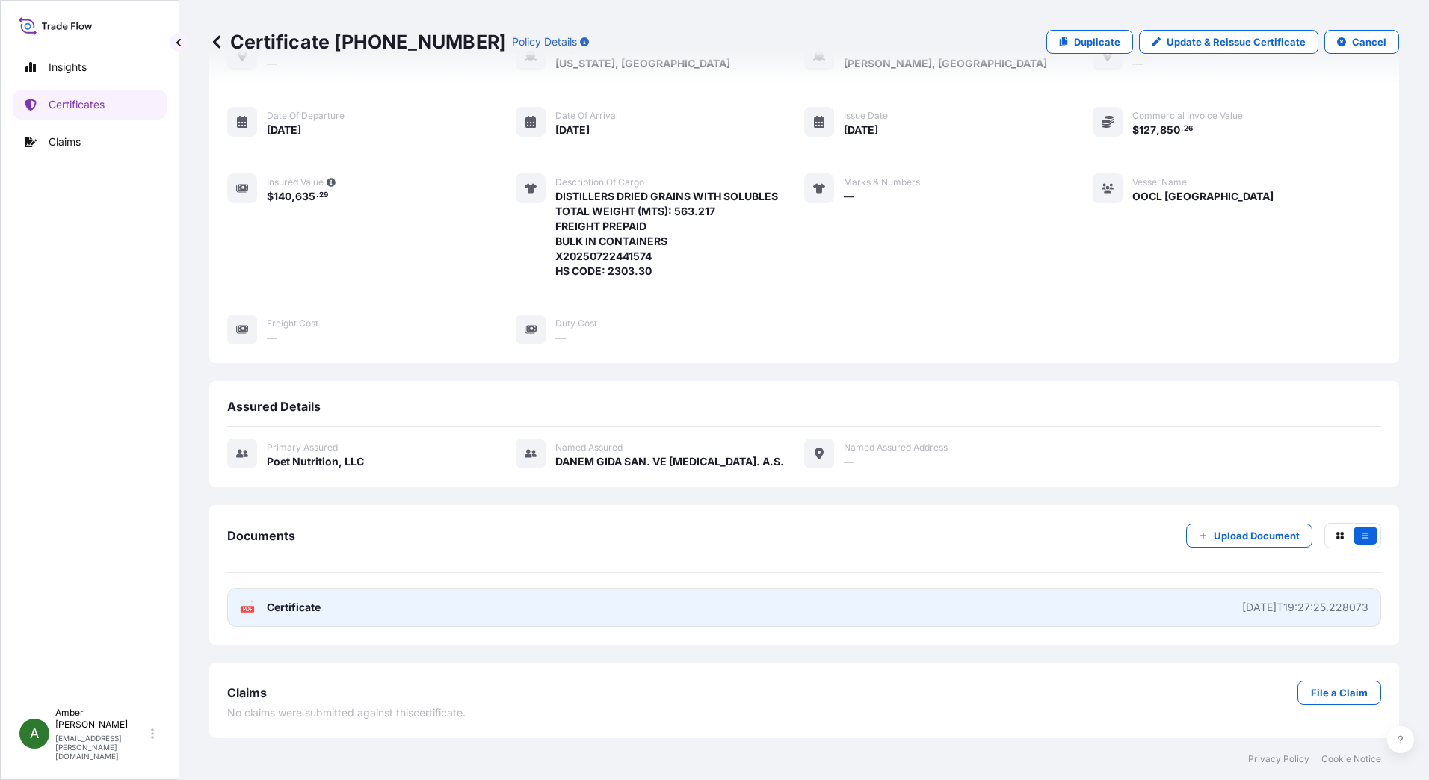
click at [246, 608] on text "PDF" at bounding box center [248, 609] width 10 height 5
